Goal: Transaction & Acquisition: Purchase product/service

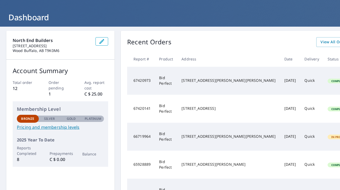
scroll to position [10, 0]
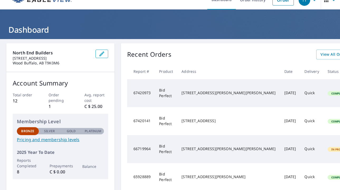
click at [102, 56] on icon "button" at bounding box center [102, 54] width 6 height 6
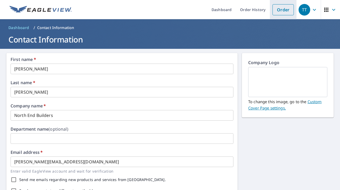
click at [290, 12] on link "Order" at bounding box center [282, 9] width 21 height 11
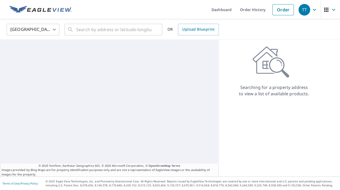
click at [51, 30] on body "TT TT Dashboard Order History Order TT [GEOGRAPHIC_DATA] [GEOGRAPHIC_DATA] ​ ​ …" at bounding box center [170, 95] width 340 height 190
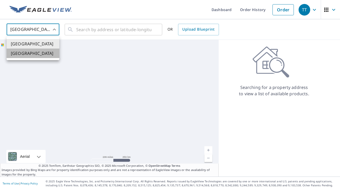
click at [34, 52] on li "[GEOGRAPHIC_DATA]" at bounding box center [33, 53] width 53 height 9
type input "CA"
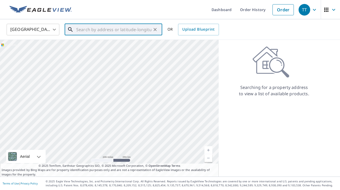
click at [97, 31] on input "text" at bounding box center [113, 29] width 75 height 15
type input "1"
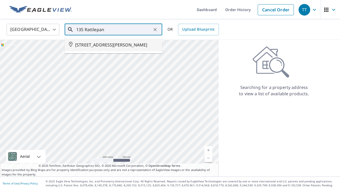
click at [90, 47] on span "[STREET_ADDRESS][PERSON_NAME]" at bounding box center [116, 45] width 83 height 6
type input "[STREET_ADDRESS][PERSON_NAME]"
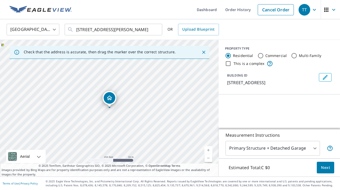
click at [207, 150] on link "Current Level 17, Zoom In" at bounding box center [208, 150] width 8 height 8
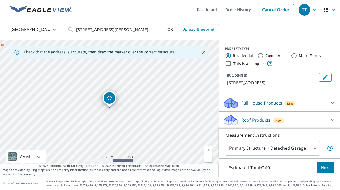
click at [207, 150] on link "Current Level 18, Zoom In" at bounding box center [208, 150] width 8 height 8
click at [207, 150] on link "Current Level 19, Zoom In" at bounding box center [208, 150] width 8 height 8
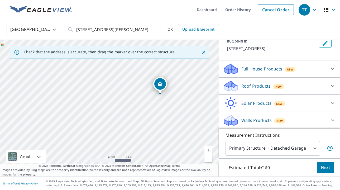
click at [274, 85] on div "New" at bounding box center [278, 86] width 11 height 5
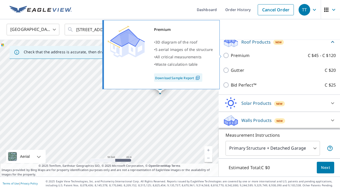
scroll to position [84, 0]
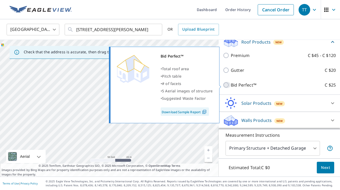
click at [226, 84] on input "Bid Perfect™ C $25" at bounding box center [227, 85] width 8 height 6
checkbox input "true"
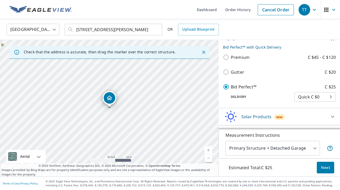
click at [327, 169] on span "Next" at bounding box center [325, 167] width 9 height 7
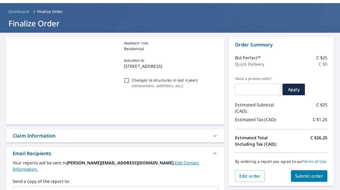
scroll to position [16, 0]
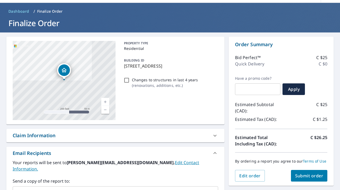
click at [307, 178] on span "Submit order" at bounding box center [309, 176] width 28 height 6
